Goal: Navigation & Orientation: Find specific page/section

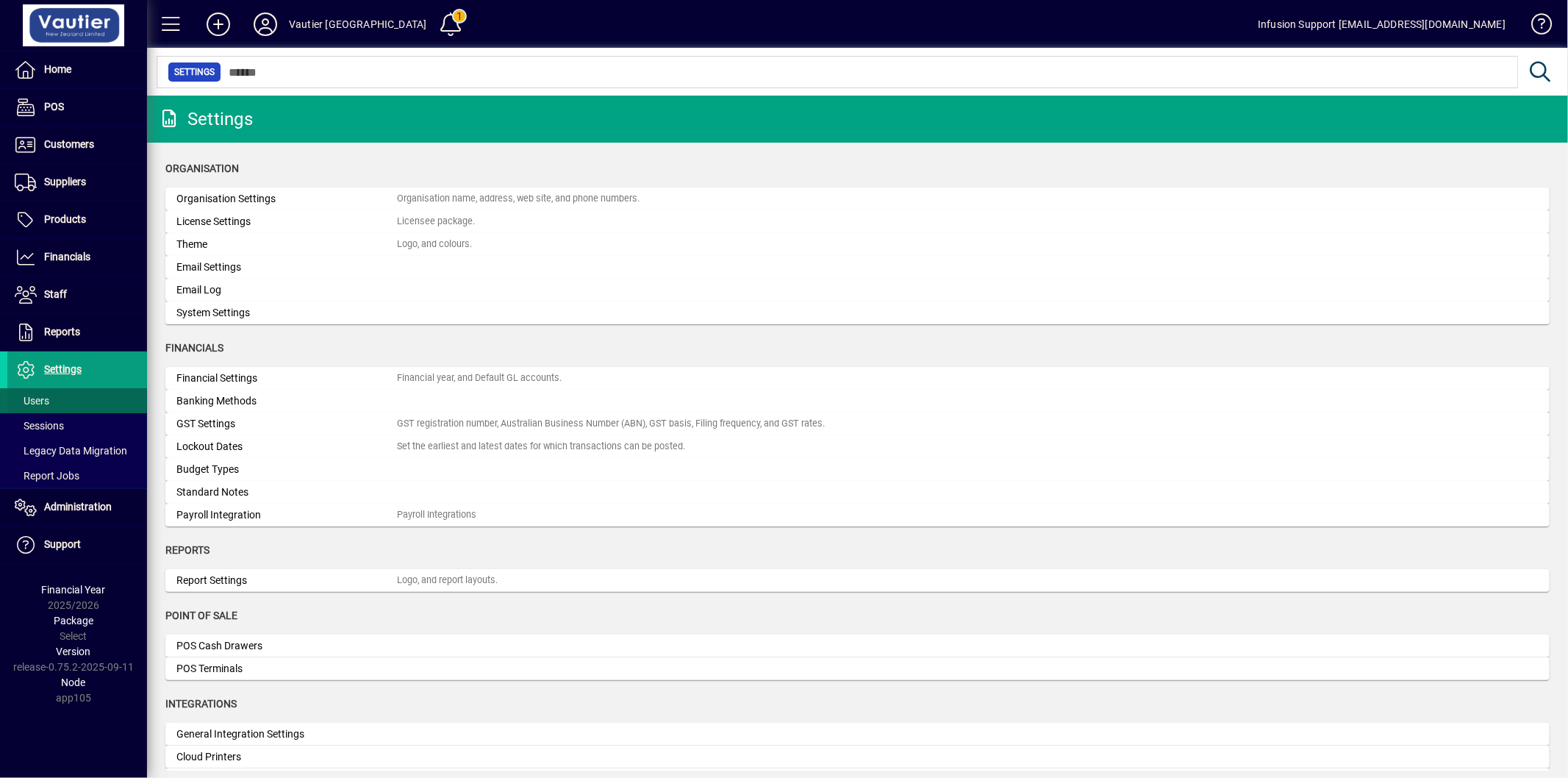
click at [48, 401] on span "Users" at bounding box center [31, 401] width 35 height 12
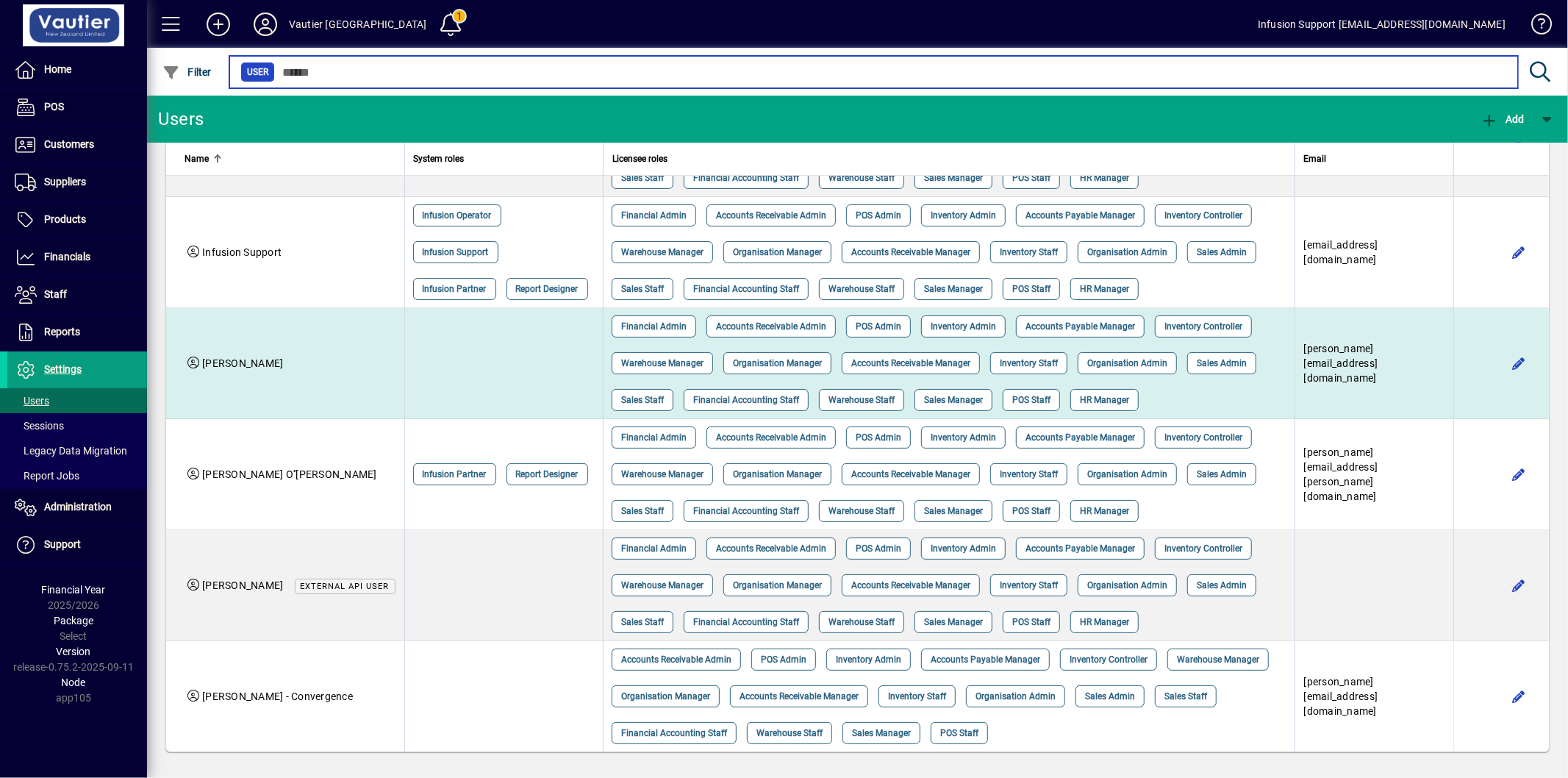
scroll to position [259, 0]
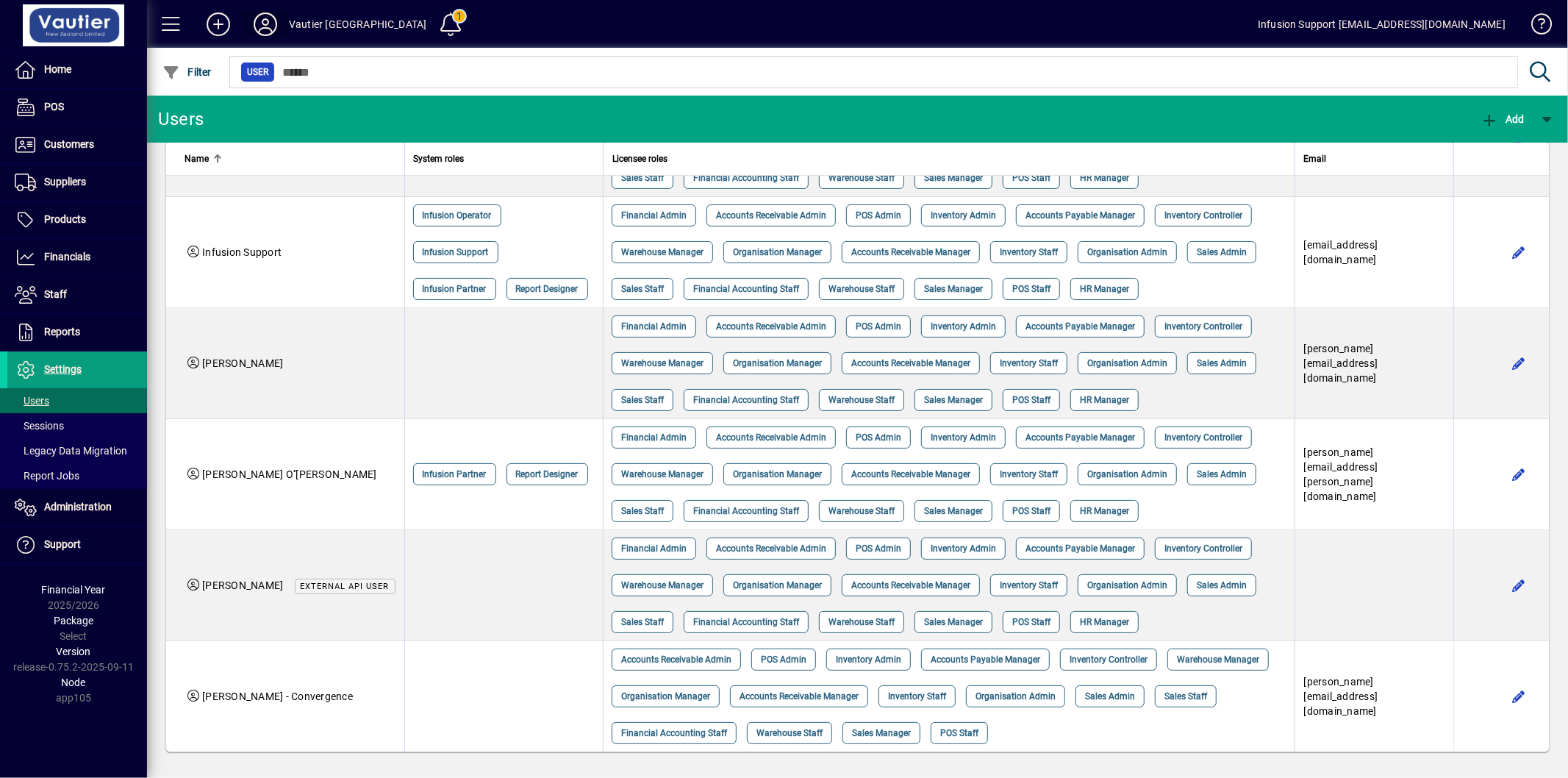
click at [258, 13] on icon at bounding box center [265, 24] width 29 height 24
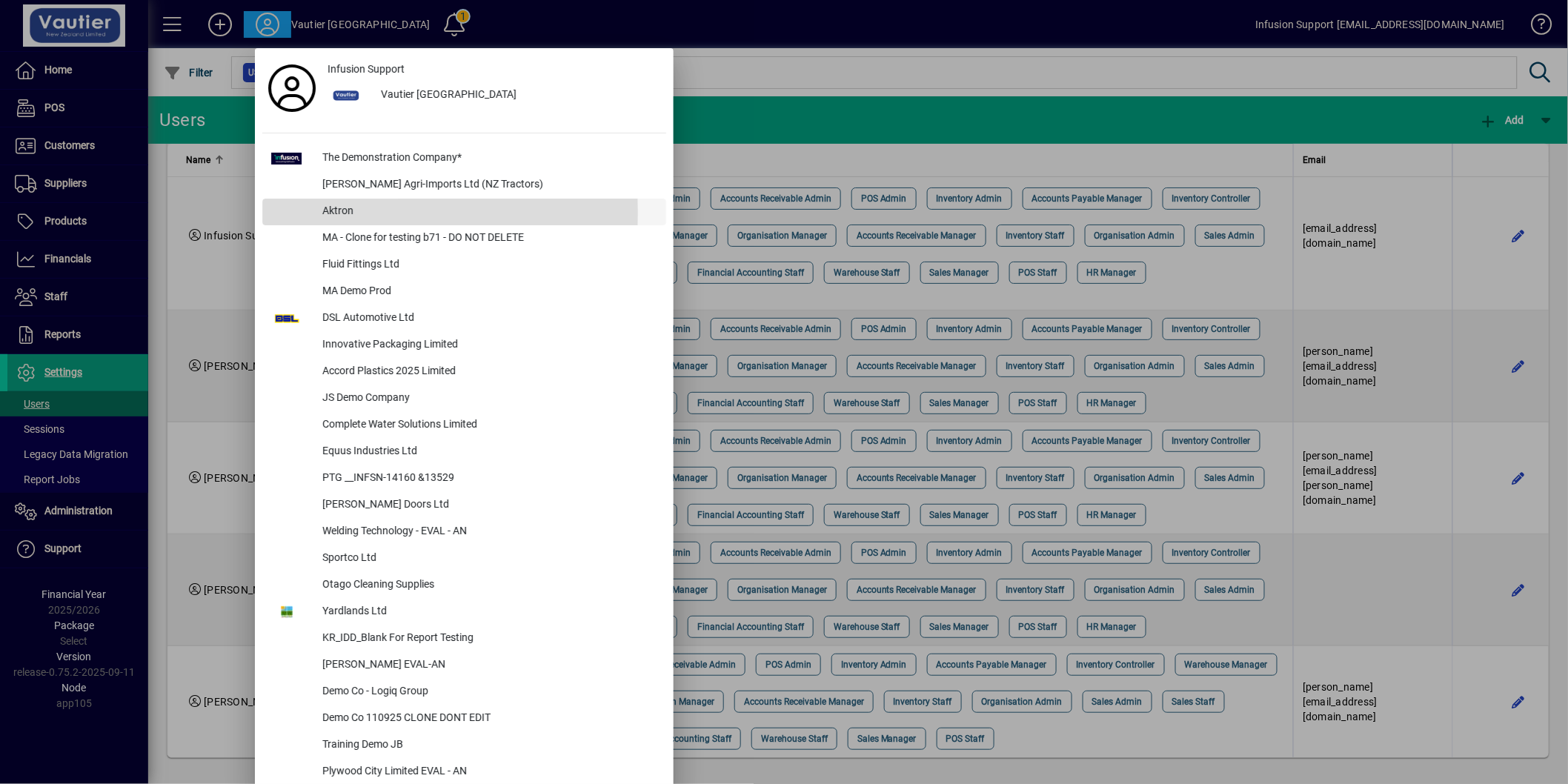
click at [330, 213] on div "Aktron" at bounding box center [488, 211] width 356 height 26
